Goal: Task Accomplishment & Management: Manage account settings

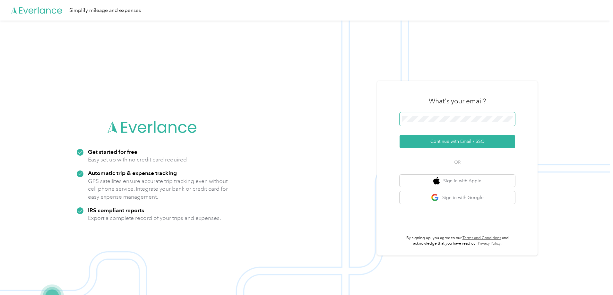
click at [400, 135] on button "Continue with Email / SSO" at bounding box center [458, 141] width 116 height 13
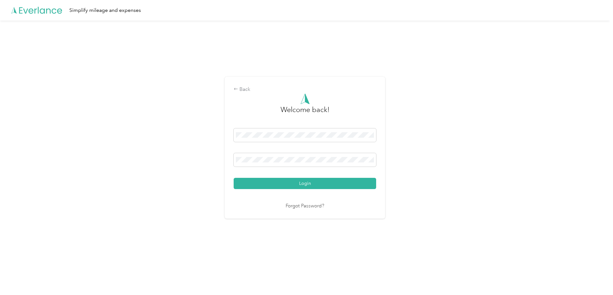
click at [234, 178] on button "Login" at bounding box center [305, 183] width 142 height 11
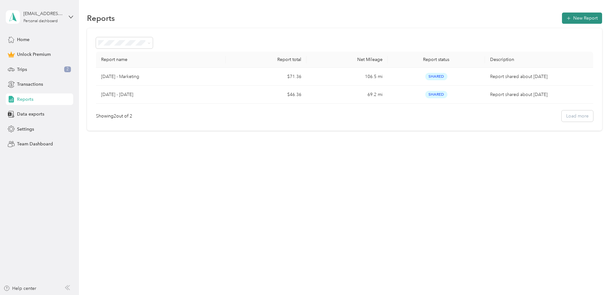
click at [562, 15] on button "New Report" at bounding box center [582, 18] width 40 height 11
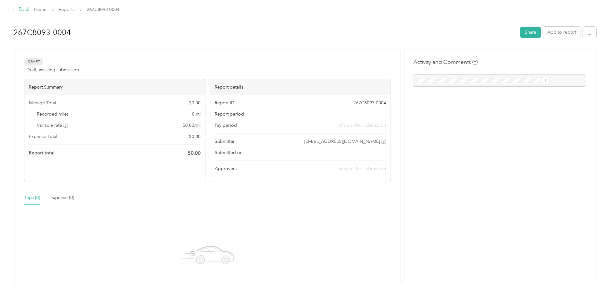
click at [30, 10] on div "Back" at bounding box center [21, 10] width 17 height 8
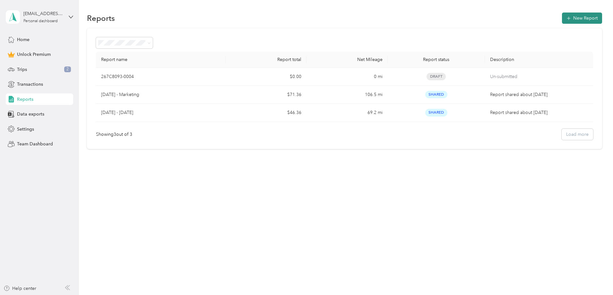
click at [562, 21] on button "New Report" at bounding box center [582, 18] width 40 height 11
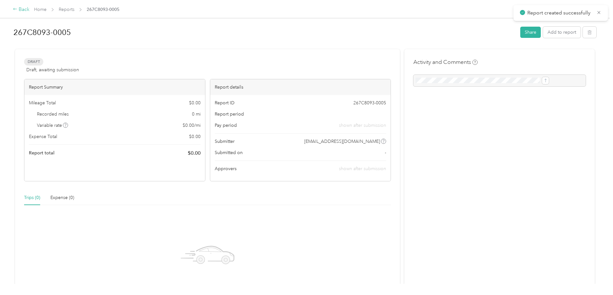
click at [30, 8] on div "Back" at bounding box center [21, 10] width 17 height 8
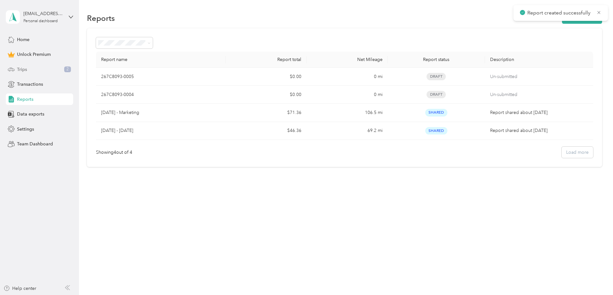
click at [24, 67] on span "Trips" at bounding box center [22, 69] width 10 height 7
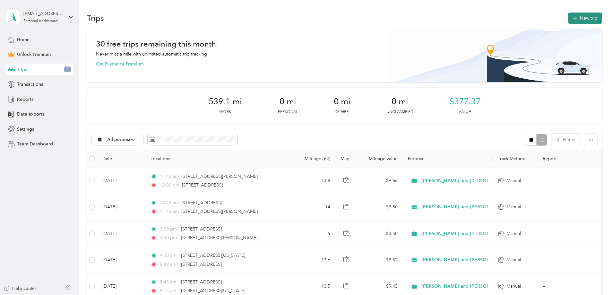
click at [568, 19] on button "New trip" at bounding box center [585, 18] width 34 height 11
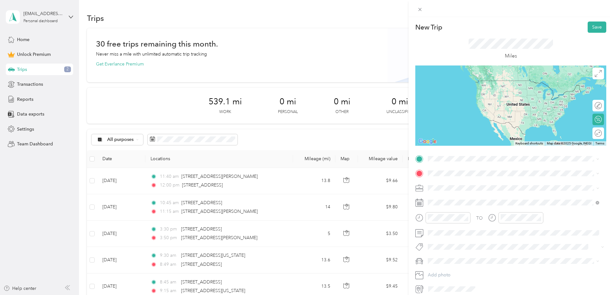
click at [477, 178] on div "[STREET_ADDRESS][US_STATE]" at bounding box center [513, 181] width 167 height 9
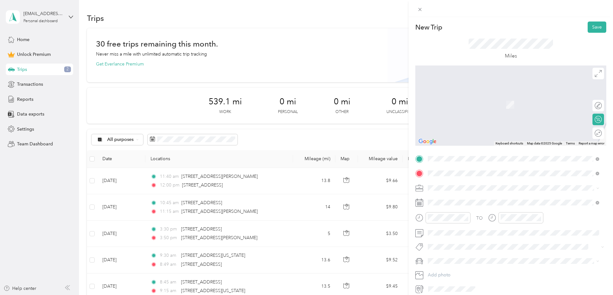
click at [470, 194] on span "[GEOGRAPHIC_DATA][US_STATE]" at bounding box center [475, 197] width 70 height 6
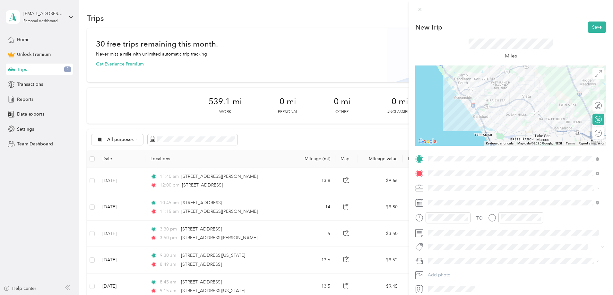
click at [449, 221] on span "[PERSON_NAME] and [PERSON_NAME] [PERSON_NAME]" at bounding box center [489, 221] width 118 height 5
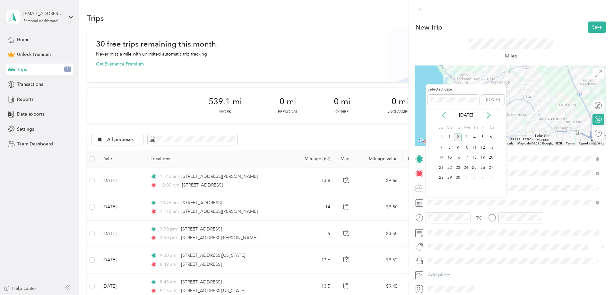
click at [442, 115] on icon at bounding box center [443, 115] width 3 height 6
click at [464, 156] on div "13" at bounding box center [466, 158] width 8 height 8
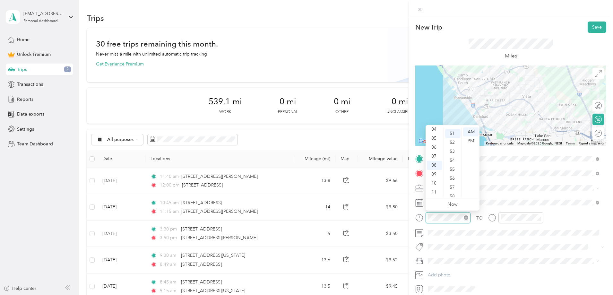
scroll to position [458, 0]
click at [436, 193] on div "11" at bounding box center [434, 192] width 15 height 9
click at [452, 133] on div "00" at bounding box center [452, 131] width 15 height 9
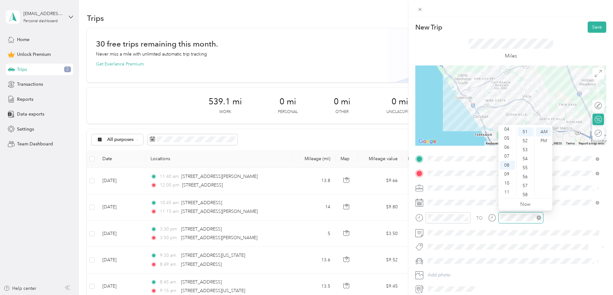
scroll to position [458, 0]
click at [538, 217] on icon "close-circle" at bounding box center [539, 217] width 4 height 4
click at [509, 194] on div "11" at bounding box center [507, 192] width 15 height 9
click at [509, 192] on div "11" at bounding box center [507, 192] width 15 height 9
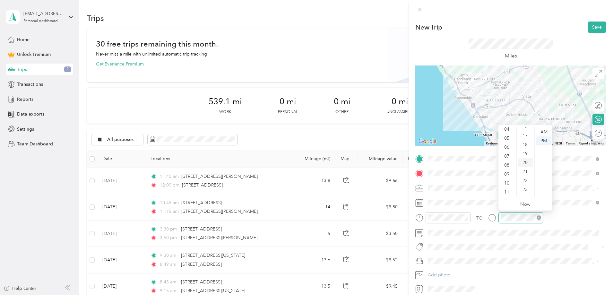
click at [522, 164] on div "20" at bounding box center [525, 162] width 15 height 9
click at [545, 131] on div "AM" at bounding box center [543, 131] width 15 height 9
click at [524, 222] on div at bounding box center [520, 217] width 45 height 11
click at [540, 217] on icon "close-circle" at bounding box center [539, 217] width 4 height 4
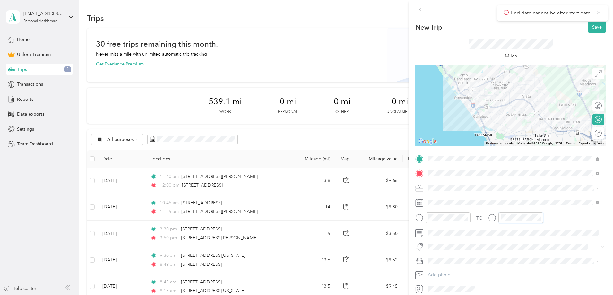
click at [487, 217] on div "TO" at bounding box center [510, 220] width 191 height 16
click at [509, 190] on div "11" at bounding box center [507, 192] width 15 height 9
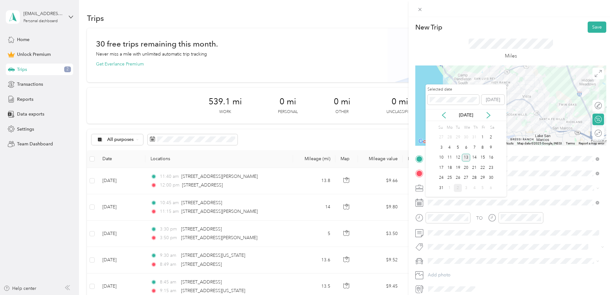
click at [466, 157] on div "13" at bounding box center [466, 158] width 8 height 8
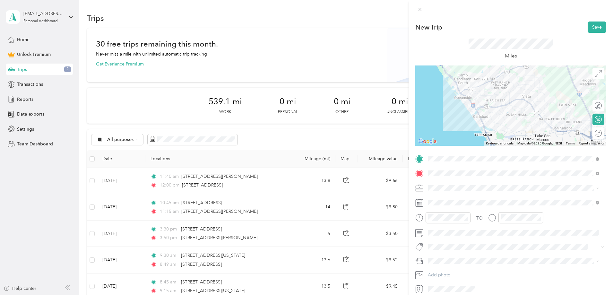
click at [493, 218] on icon at bounding box center [492, 218] width 8 height 8
click at [507, 193] on div "11" at bounding box center [507, 192] width 15 height 9
drag, startPoint x: 528, startPoint y: 153, endPoint x: 537, endPoint y: 144, distance: 12.7
click at [528, 153] on div "19" at bounding box center [525, 153] width 15 height 9
click at [545, 131] on div "AM" at bounding box center [543, 131] width 15 height 9
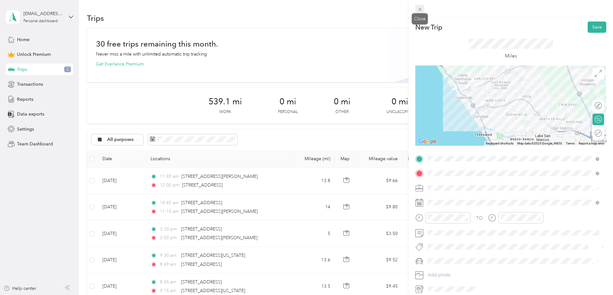
click at [420, 9] on icon at bounding box center [419, 9] width 5 height 5
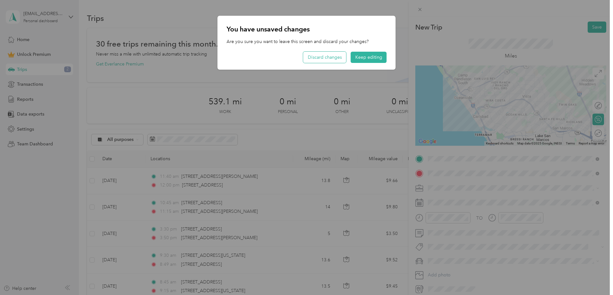
click at [342, 58] on button "Discard changes" at bounding box center [324, 57] width 43 height 11
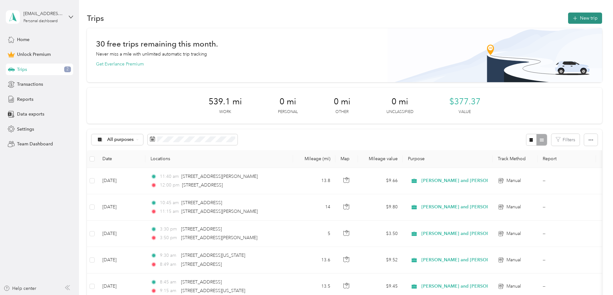
click at [568, 17] on button "New trip" at bounding box center [585, 18] width 34 height 11
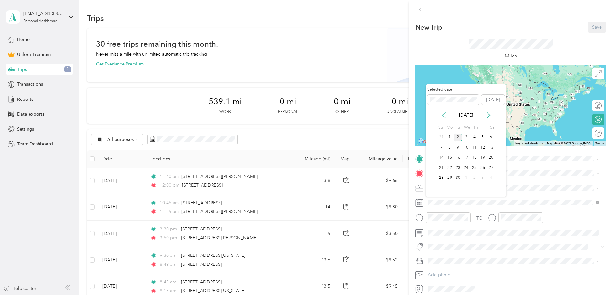
click at [444, 112] on icon at bounding box center [444, 115] width 6 height 6
click at [467, 159] on div "13" at bounding box center [466, 158] width 8 height 8
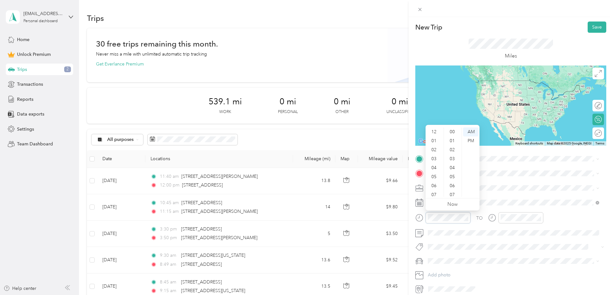
scroll to position [470, 0]
click at [434, 192] on div "11" at bounding box center [434, 192] width 15 height 9
click at [453, 131] on div "00" at bounding box center [452, 131] width 15 height 9
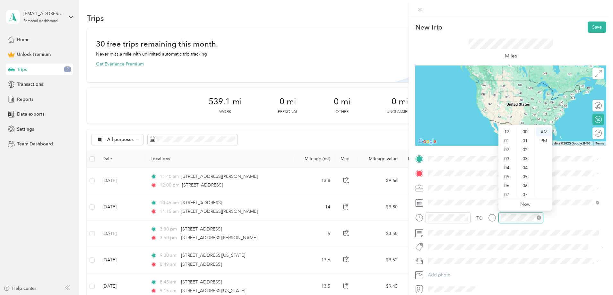
scroll to position [39, 0]
click at [503, 191] on div "11" at bounding box center [507, 192] width 15 height 9
click at [527, 193] on div "20" at bounding box center [525, 194] width 15 height 9
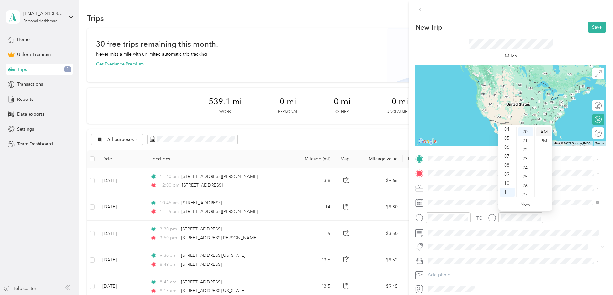
click at [543, 131] on div "AM" at bounding box center [543, 131] width 15 height 9
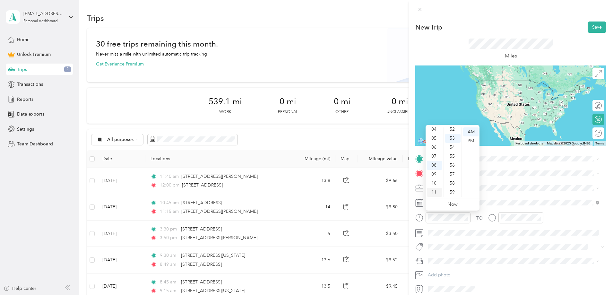
click at [435, 191] on div "11" at bounding box center [434, 192] width 15 height 9
click at [454, 132] on div "00" at bounding box center [452, 131] width 15 height 9
click at [468, 133] on div "AM" at bounding box center [470, 131] width 15 height 9
click at [461, 221] on div at bounding box center [448, 217] width 45 height 11
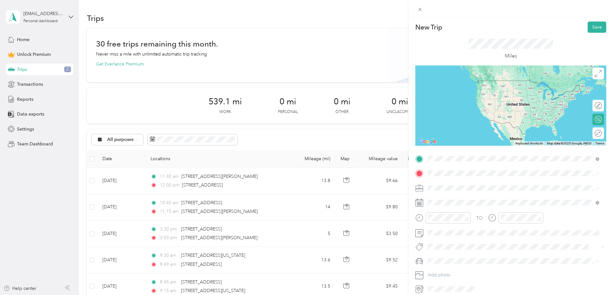
click at [463, 181] on span "[STREET_ADDRESS][US_STATE]" at bounding box center [472, 182] width 64 height 6
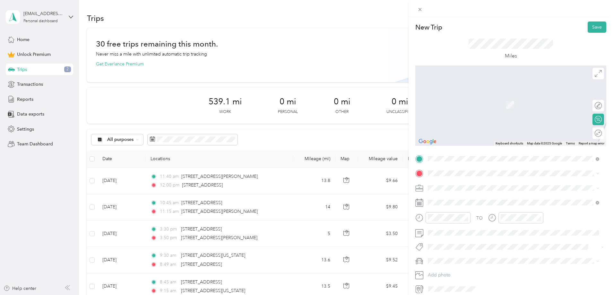
click at [486, 196] on span "[GEOGRAPHIC_DATA][US_STATE]" at bounding box center [475, 196] width 70 height 6
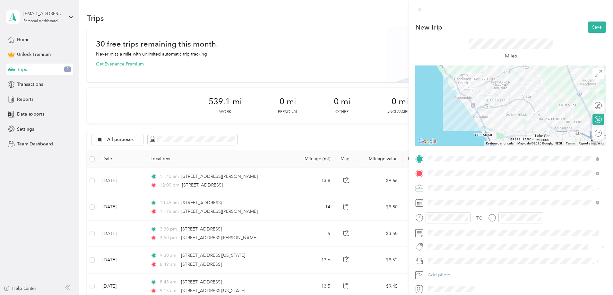
click at [470, 221] on span "[PERSON_NAME] and [PERSON_NAME] [PERSON_NAME]" at bounding box center [489, 221] width 118 height 5
click at [595, 25] on button "Save" at bounding box center [597, 27] width 19 height 11
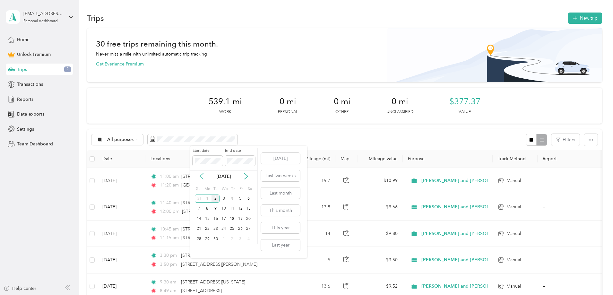
click at [203, 174] on icon at bounding box center [201, 176] width 6 height 6
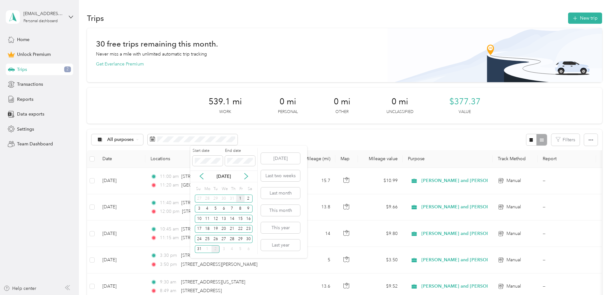
click at [238, 198] on div "1" at bounding box center [240, 198] width 8 height 8
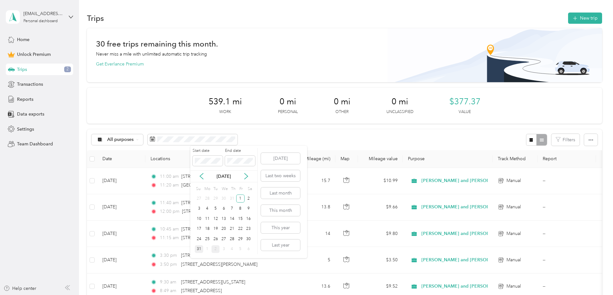
click at [199, 248] on div "31" at bounding box center [199, 249] width 8 height 8
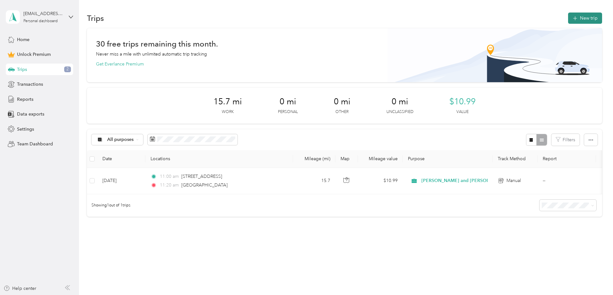
click at [568, 13] on button "New trip" at bounding box center [585, 18] width 34 height 11
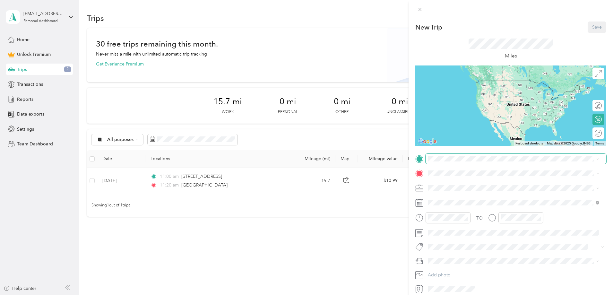
click at [465, 155] on span at bounding box center [516, 159] width 181 height 10
click at [467, 185] on span "[GEOGRAPHIC_DATA][US_STATE]" at bounding box center [475, 182] width 70 height 6
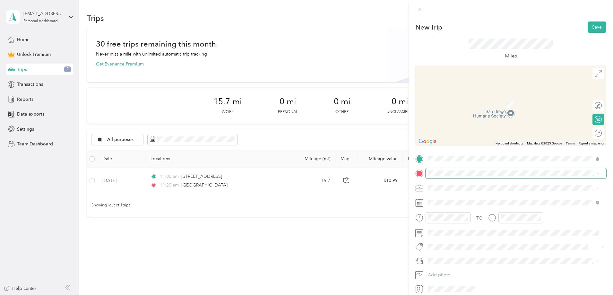
click at [460, 169] on span at bounding box center [516, 173] width 181 height 10
click at [471, 198] on span "[STREET_ADDRESS][US_STATE]" at bounding box center [472, 197] width 64 height 6
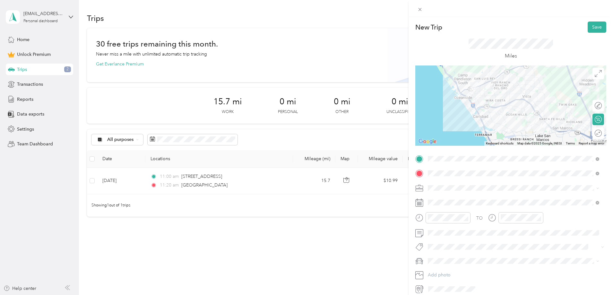
click at [458, 222] on span "[PERSON_NAME] and [PERSON_NAME] [PERSON_NAME]" at bounding box center [489, 220] width 118 height 5
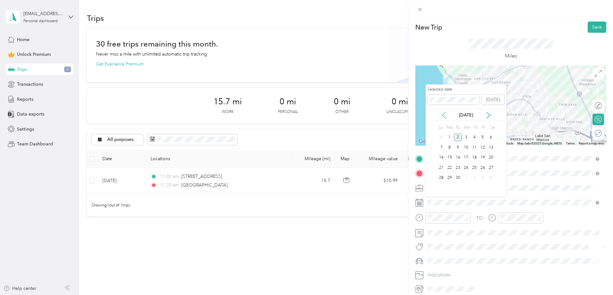
click at [443, 118] on icon at bounding box center [444, 115] width 6 height 6
click at [467, 157] on div "13" at bounding box center [466, 158] width 8 height 8
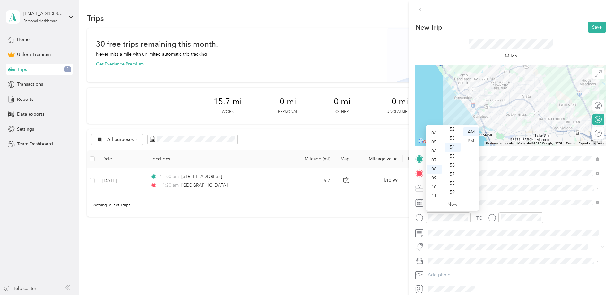
scroll to position [39, 0]
click at [434, 191] on div "11" at bounding box center [434, 192] width 15 height 9
click at [453, 139] on div "30" at bounding box center [452, 139] width 15 height 9
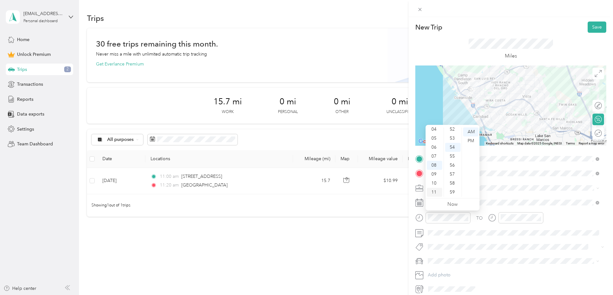
click at [435, 191] on div "11" at bounding box center [434, 192] width 15 height 9
click at [436, 192] on div "11" at bounding box center [434, 192] width 15 height 9
click at [452, 144] on div "30" at bounding box center [452, 144] width 15 height 9
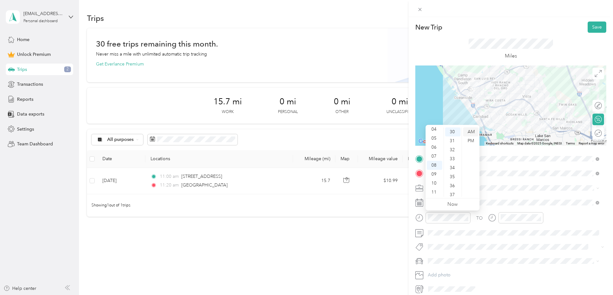
click at [468, 132] on div "AM" at bounding box center [470, 131] width 15 height 9
click at [421, 11] on icon at bounding box center [419, 9] width 5 height 5
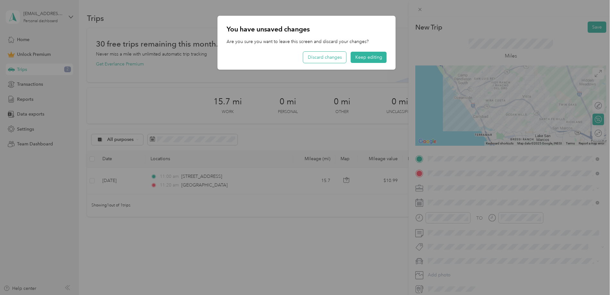
click at [338, 57] on button "Discard changes" at bounding box center [324, 57] width 43 height 11
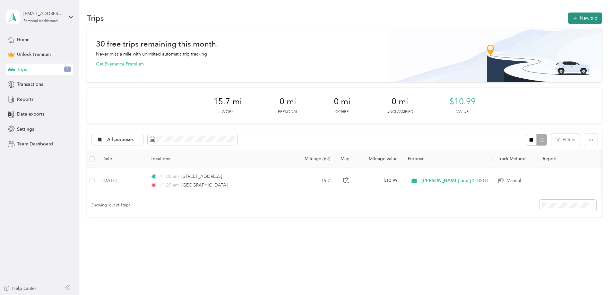
click at [568, 19] on button "New trip" at bounding box center [585, 18] width 34 height 11
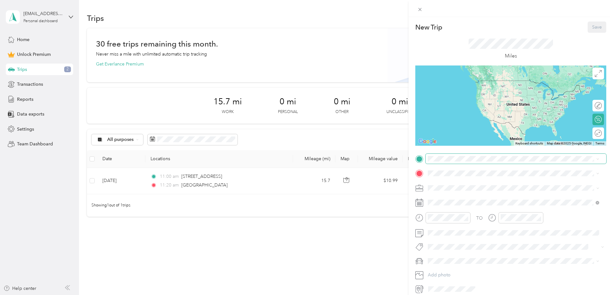
click at [460, 155] on span at bounding box center [516, 159] width 181 height 10
click at [450, 221] on div at bounding box center [448, 217] width 45 height 11
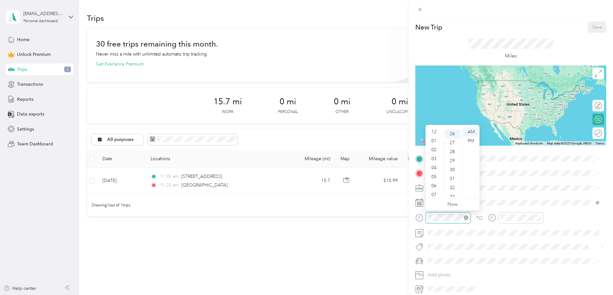
scroll to position [39, 0]
click at [436, 194] on div "11" at bounding box center [434, 192] width 15 height 9
click at [454, 134] on div "30" at bounding box center [452, 135] width 15 height 9
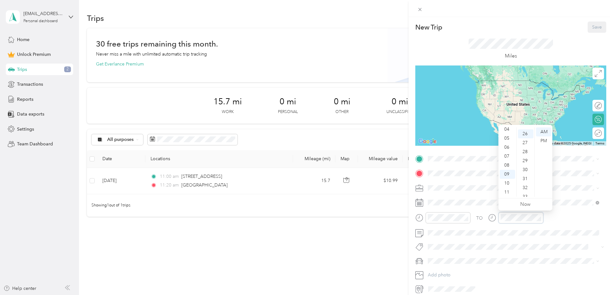
scroll to position [234, 0]
click at [506, 193] on div "11" at bounding box center [507, 192] width 15 height 9
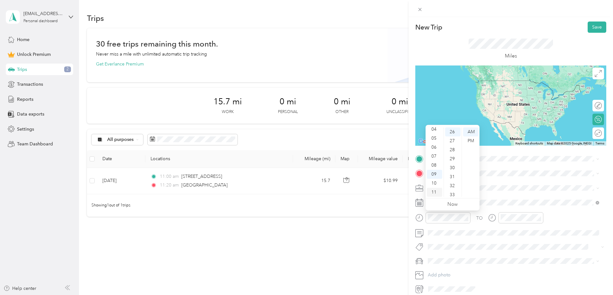
click at [432, 194] on div "11" at bounding box center [434, 192] width 15 height 9
click at [435, 190] on div "11" at bounding box center [434, 192] width 15 height 9
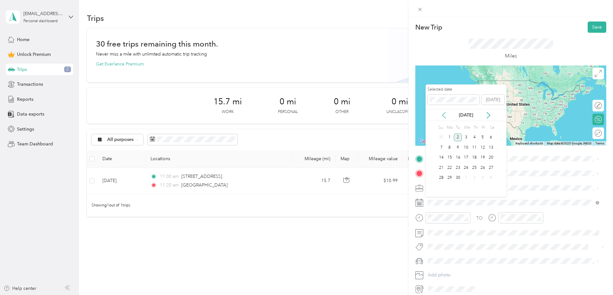
click at [442, 115] on icon at bounding box center [444, 115] width 6 height 6
click at [465, 158] on div "13" at bounding box center [466, 158] width 8 height 8
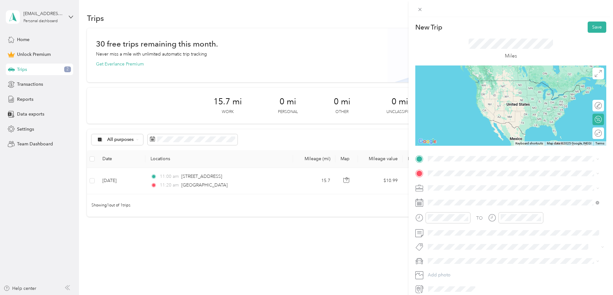
click at [503, 185] on span "[GEOGRAPHIC_DATA][US_STATE]" at bounding box center [475, 182] width 70 height 6
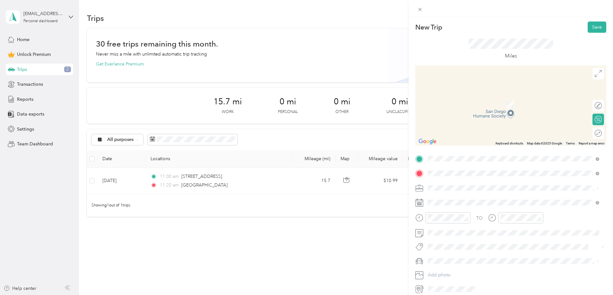
click at [472, 198] on span "[STREET_ADDRESS][US_STATE]" at bounding box center [472, 197] width 64 height 6
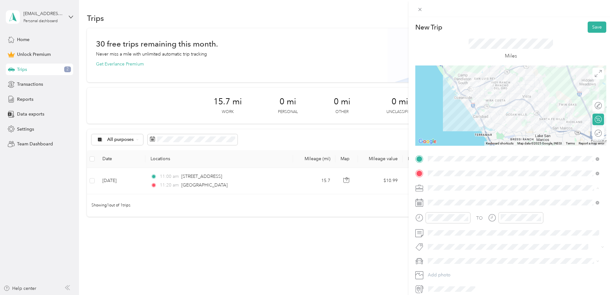
click at [455, 222] on div "[PERSON_NAME] and [PERSON_NAME] [PERSON_NAME]" at bounding box center [513, 221] width 167 height 7
click at [593, 29] on button "Save" at bounding box center [597, 27] width 19 height 11
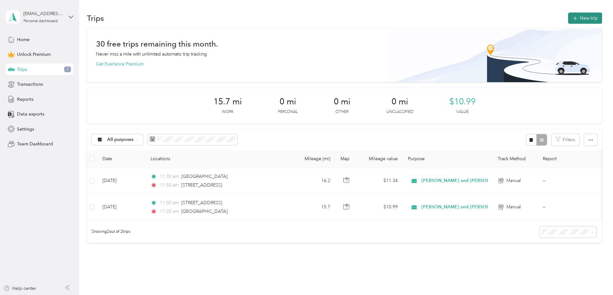
click at [568, 16] on button "New trip" at bounding box center [585, 18] width 34 height 11
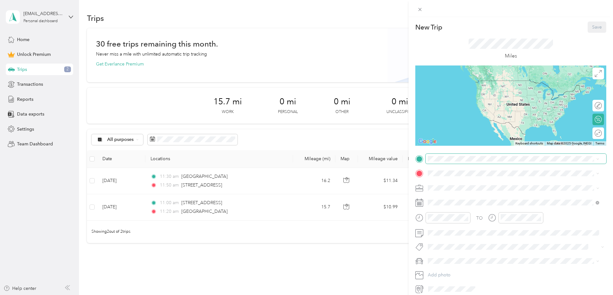
click at [439, 162] on span at bounding box center [516, 159] width 181 height 10
click at [460, 185] on span "[STREET_ADDRESS][US_STATE]" at bounding box center [472, 182] width 64 height 6
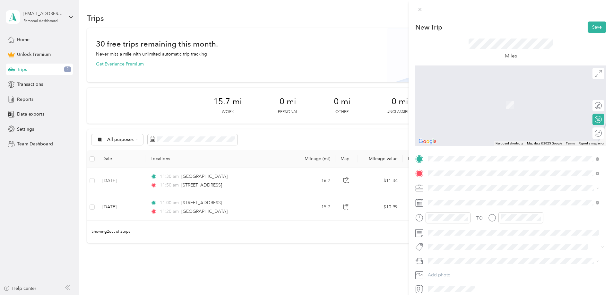
click at [458, 199] on span "[STREET_ADDRESS][US_STATE]" at bounding box center [472, 197] width 64 height 6
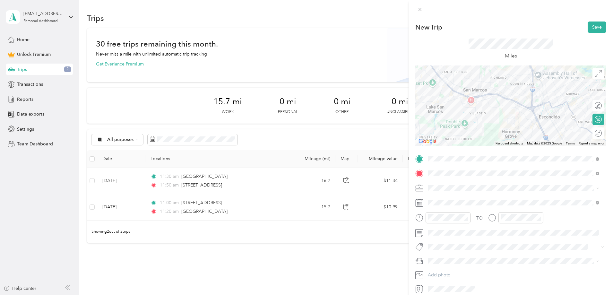
click at [458, 223] on div "[PERSON_NAME] and [PERSON_NAME] [PERSON_NAME]" at bounding box center [513, 221] width 167 height 7
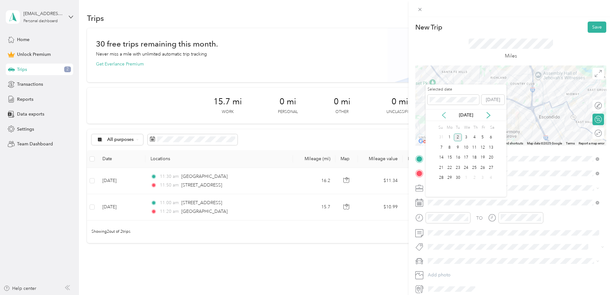
click at [442, 114] on icon at bounding box center [444, 115] width 6 height 6
click at [468, 158] on div "13" at bounding box center [466, 158] width 8 height 8
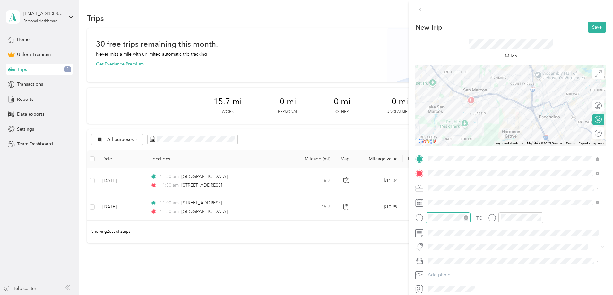
click at [465, 217] on icon "close-circle" at bounding box center [466, 217] width 4 height 4
click at [434, 140] on div "01" at bounding box center [434, 140] width 15 height 9
click at [453, 132] on div "00" at bounding box center [452, 131] width 15 height 9
click at [471, 140] on div "PM" at bounding box center [470, 140] width 15 height 9
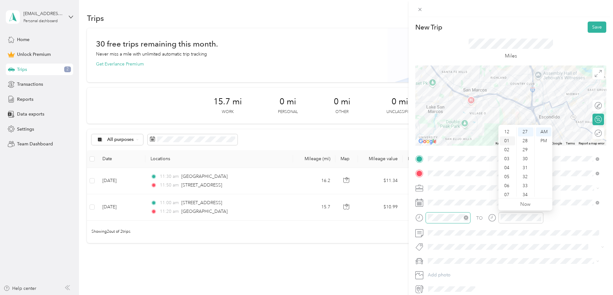
click at [509, 140] on div "01" at bounding box center [507, 140] width 15 height 9
click at [526, 165] on div "20" at bounding box center [525, 165] width 15 height 9
click at [541, 139] on div "PM" at bounding box center [543, 140] width 15 height 9
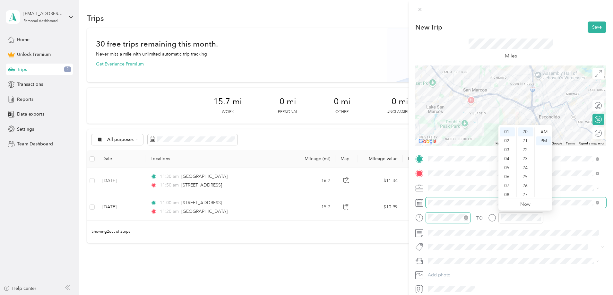
click at [467, 198] on span at bounding box center [516, 202] width 181 height 10
click at [590, 30] on button "Save" at bounding box center [597, 27] width 19 height 11
